Goal: Check status: Check status

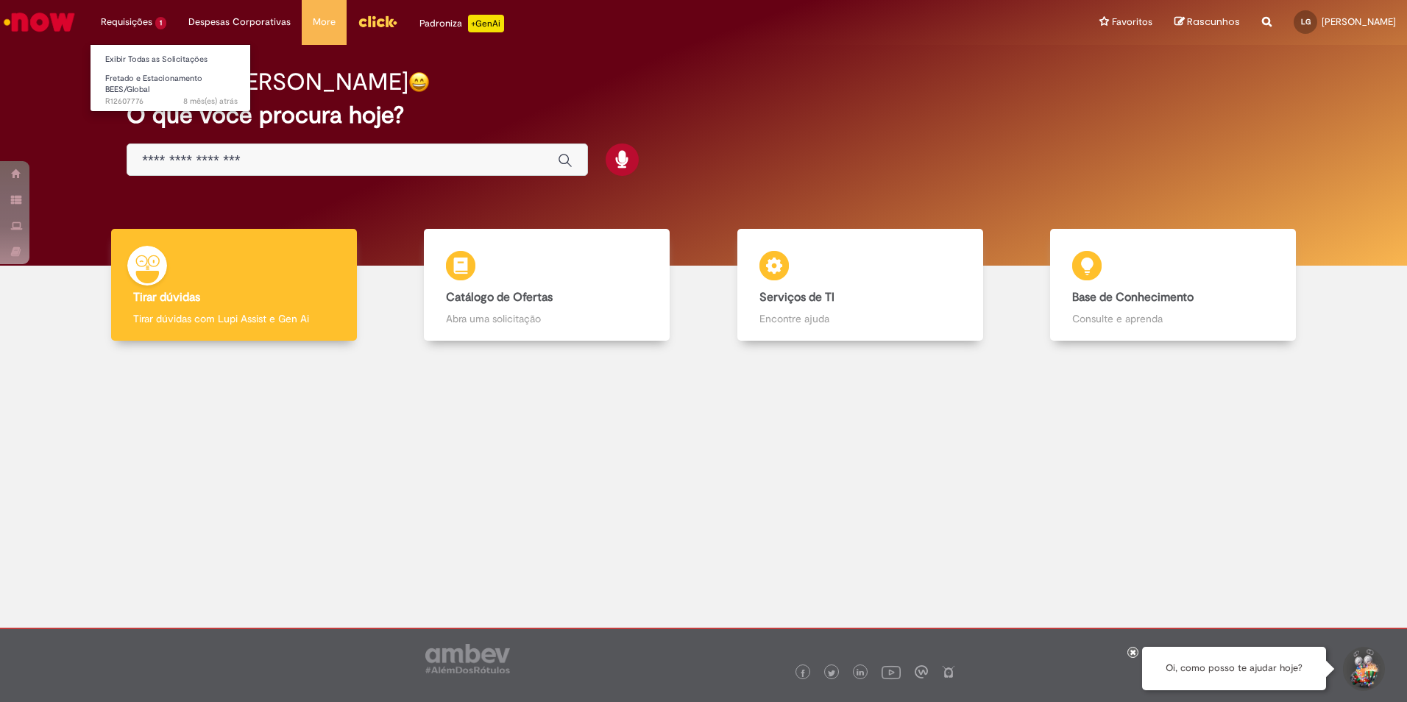
click at [110, 20] on li "Requisições 1 Exibir Todas as Solicitações Fretado e Estacionamento BEES/Global…" at bounding box center [134, 22] width 88 height 44
click at [139, 62] on link "Exibir Todas as Solicitações" at bounding box center [171, 60] width 162 height 16
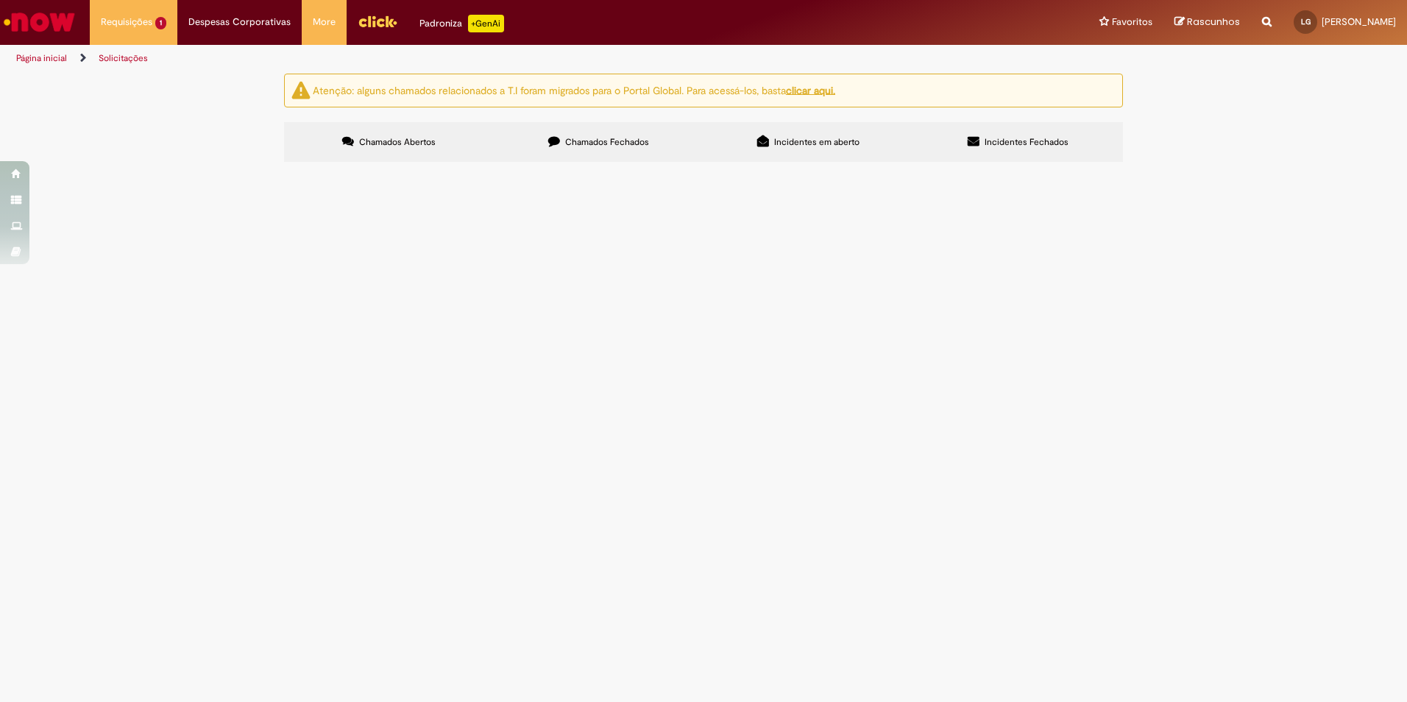
click at [0, 0] on span "Sou estagiário da Ambev e estarei utilizando o fretado semanalmente." at bounding box center [0, 0] width 0 height 0
click at [0, 0] on span "Fretado e Estacionamento BEES/Global" at bounding box center [0, 0] width 0 height 0
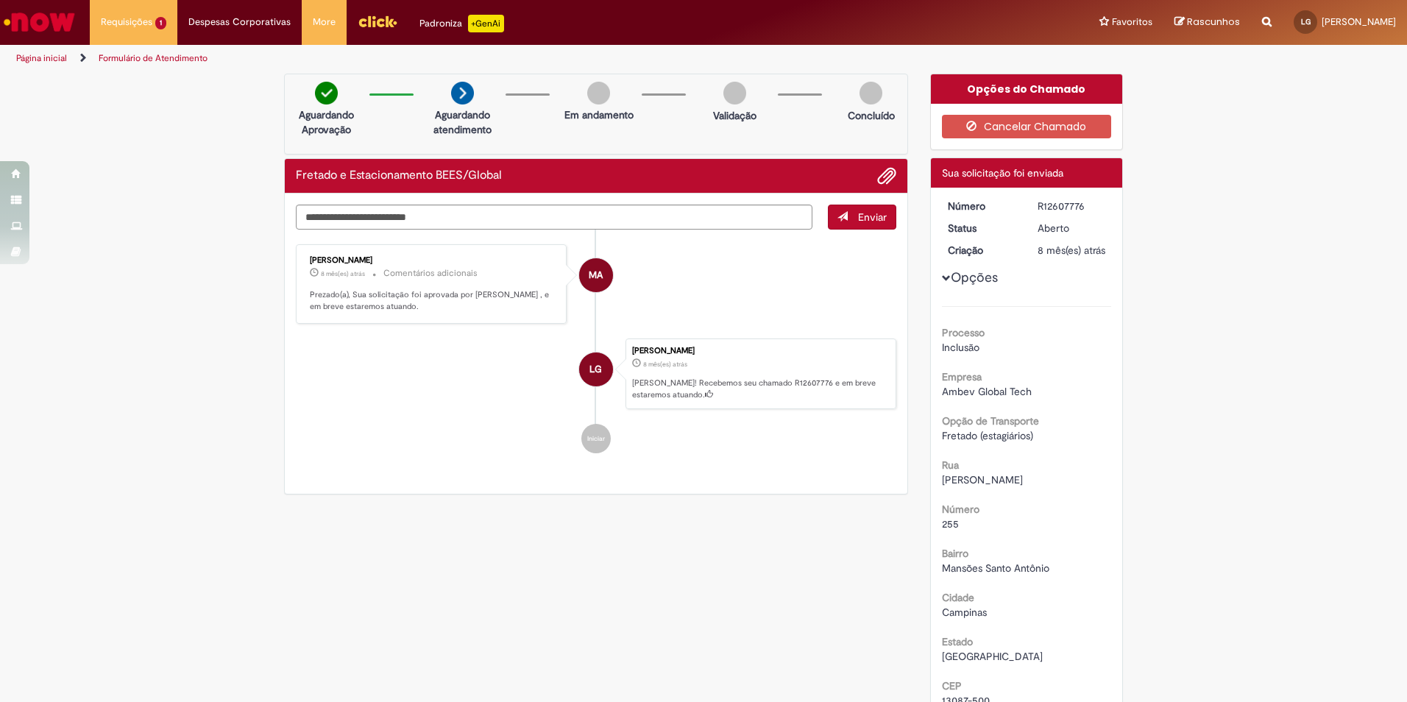
click at [235, 206] on div "Verificar Código de Barras Aguardando Aprovação Aguardando atendimento Em andam…" at bounding box center [703, 496] width 1407 height 845
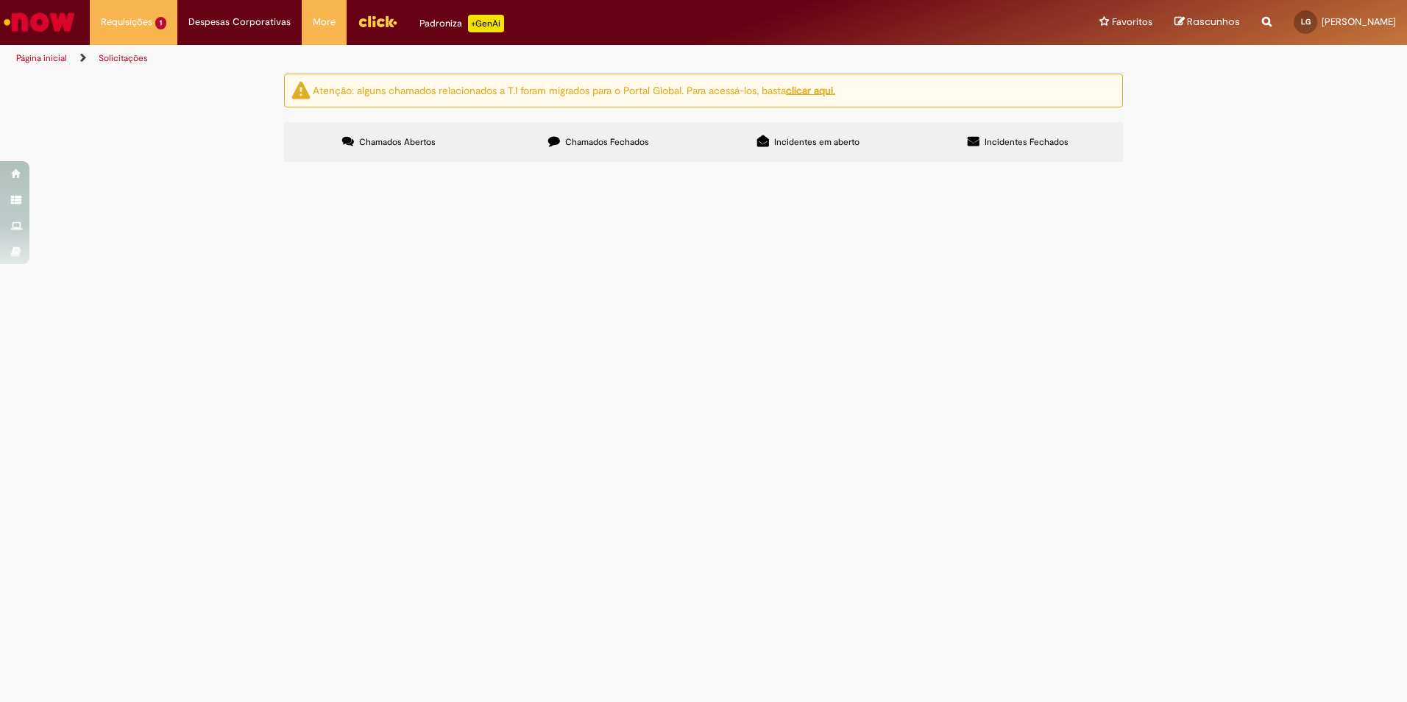
click at [619, 146] on span "Chamados Fechados" at bounding box center [607, 142] width 84 height 12
click at [162, 166] on div "Atenção: alguns chamados relacionados a T.I foram migrados para o Portal Global…" at bounding box center [703, 120] width 1407 height 93
click at [796, 134] on label "Incidentes em aberto" at bounding box center [808, 142] width 210 height 40
click at [1009, 157] on label "Incidentes Fechados" at bounding box center [1018, 142] width 210 height 40
click at [640, 127] on label "Chamados Fechados" at bounding box center [599, 142] width 210 height 40
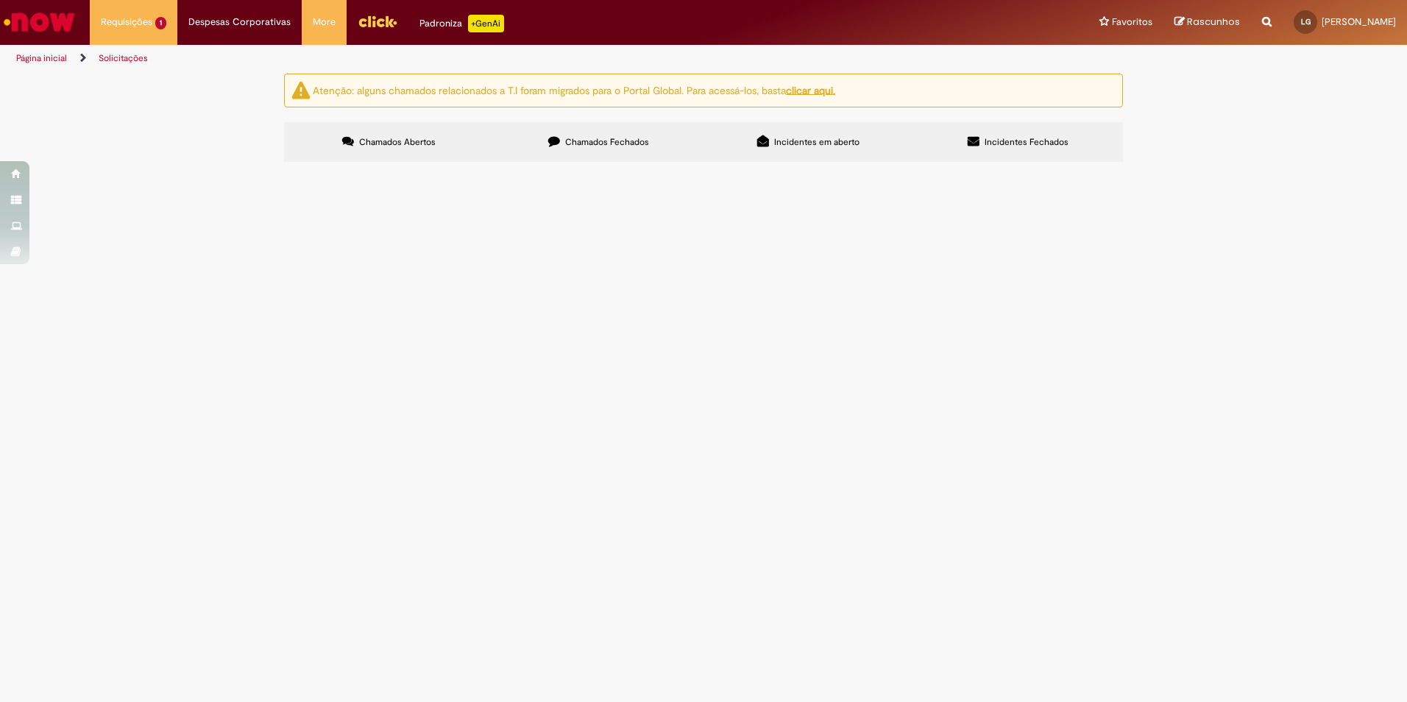
click at [461, 139] on label "Chamados Abertos" at bounding box center [389, 142] width 210 height 40
